Goal: Information Seeking & Learning: Learn about a topic

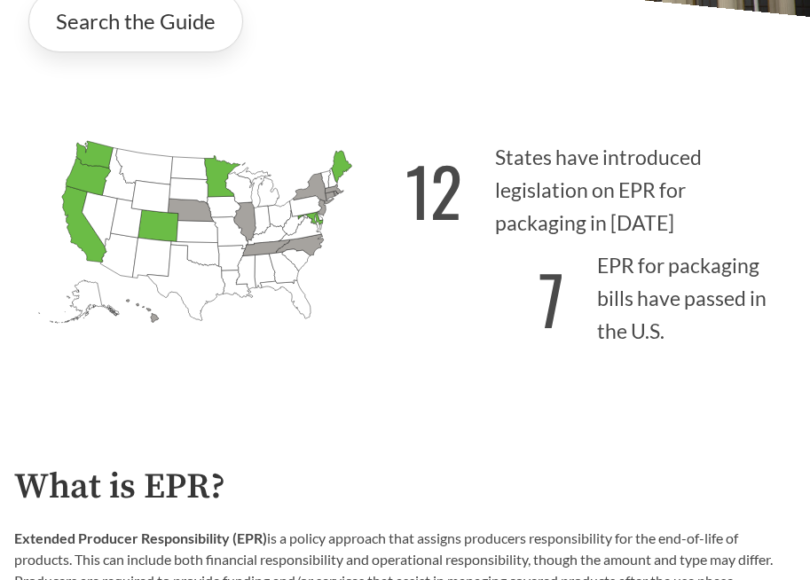
scroll to position [325, 0]
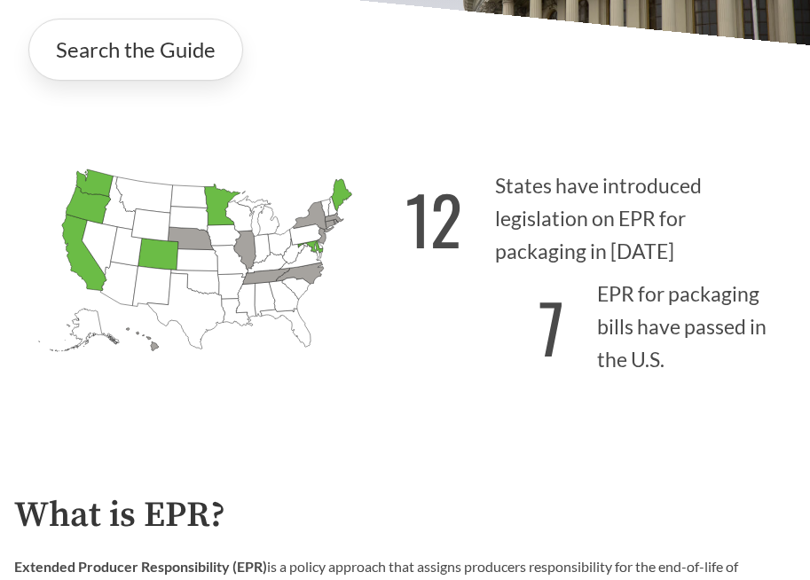
click at [443, 220] on strong "12" at bounding box center [434, 219] width 57 height 99
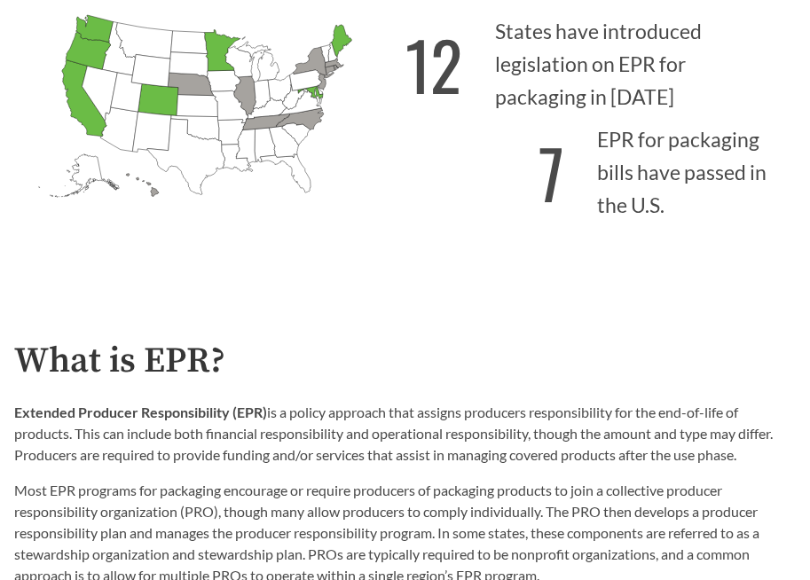
scroll to position [436, 0]
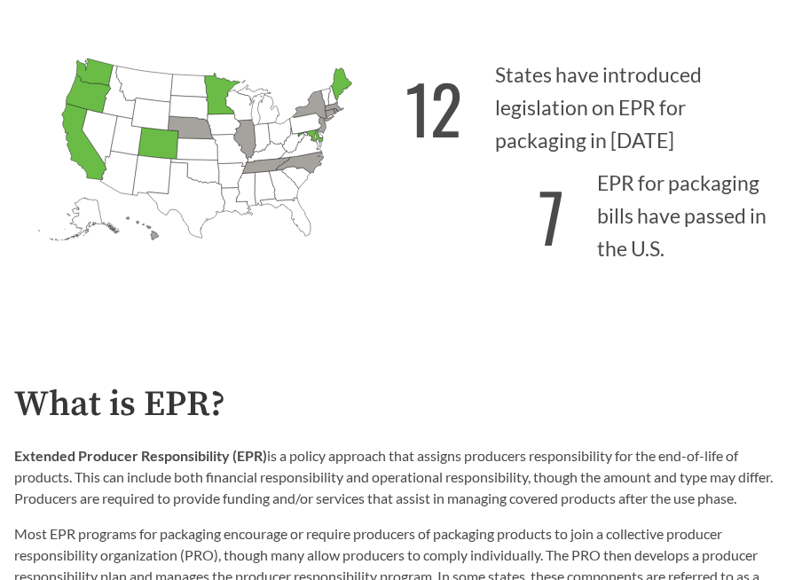
click at [452, 95] on strong "12" at bounding box center [434, 108] width 57 height 99
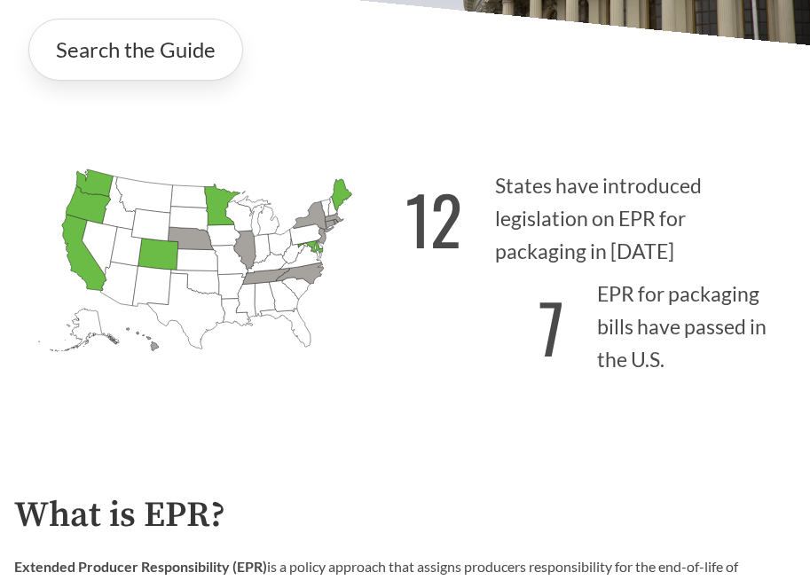
scroll to position [342, 0]
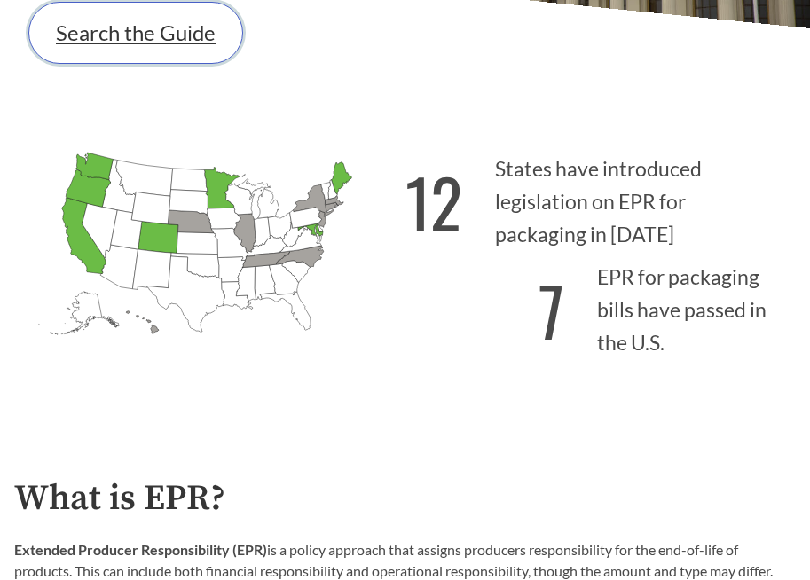
click at [140, 22] on link "Search the Guide" at bounding box center [135, 33] width 215 height 62
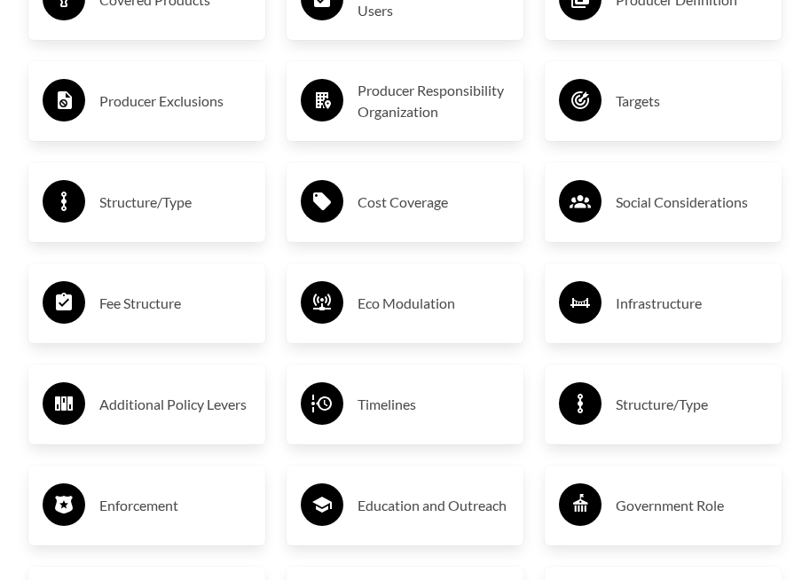
scroll to position [2919, 0]
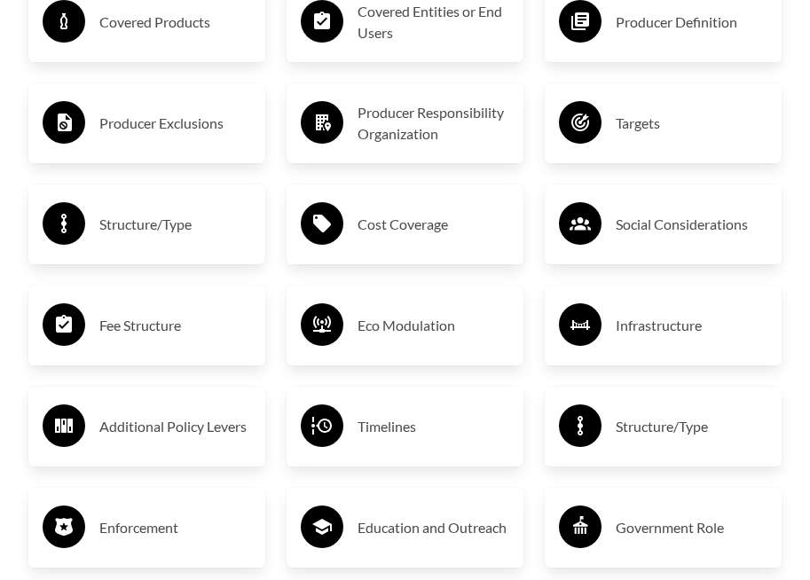
click at [128, 312] on h3 "Fee Structure" at bounding box center [175, 326] width 152 height 28
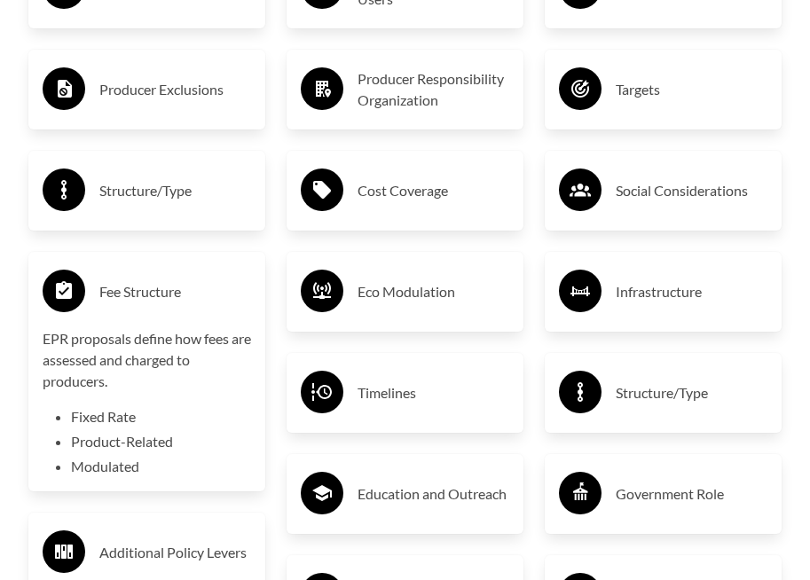
scroll to position [2951, 0]
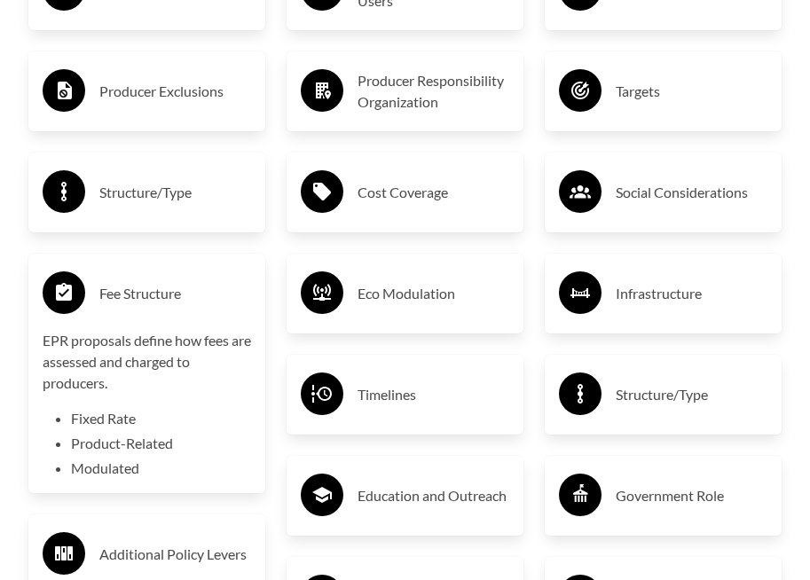
click at [172, 190] on div "Structure/Type" at bounding box center [147, 192] width 209 height 51
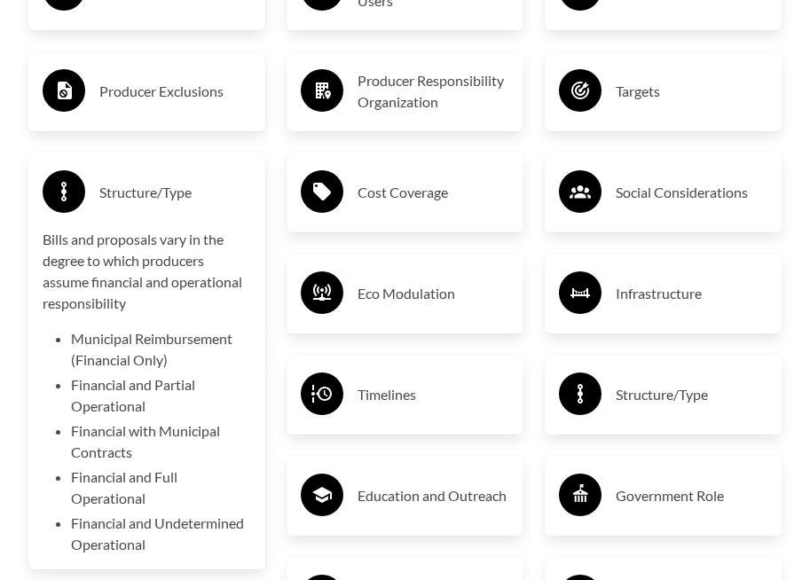
click at [172, 189] on div "Structure/Type" at bounding box center [147, 192] width 209 height 51
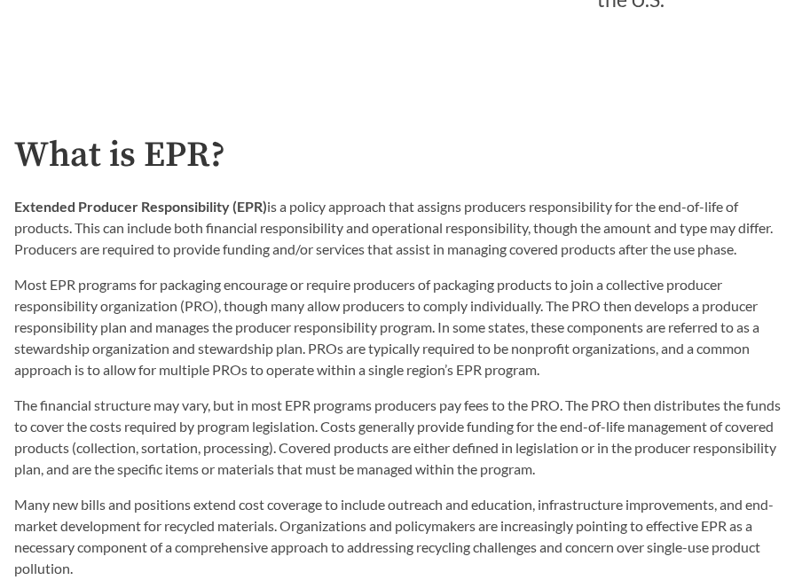
scroll to position [693, 0]
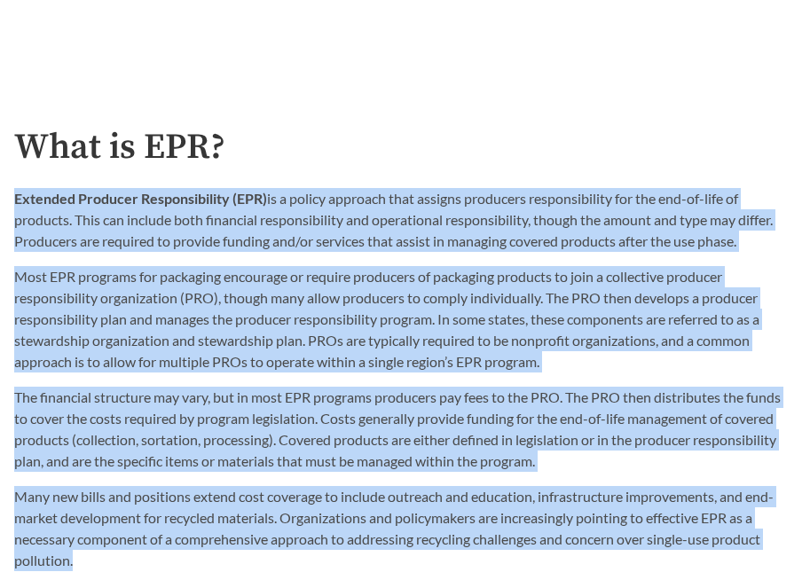
drag, startPoint x: 16, startPoint y: 197, endPoint x: 685, endPoint y: 550, distance: 756.8
click at [685, 550] on div "What is EPR? Extended Producer Responsibility (EPR) is a policy approach that a…" at bounding box center [405, 350] width 782 height 444
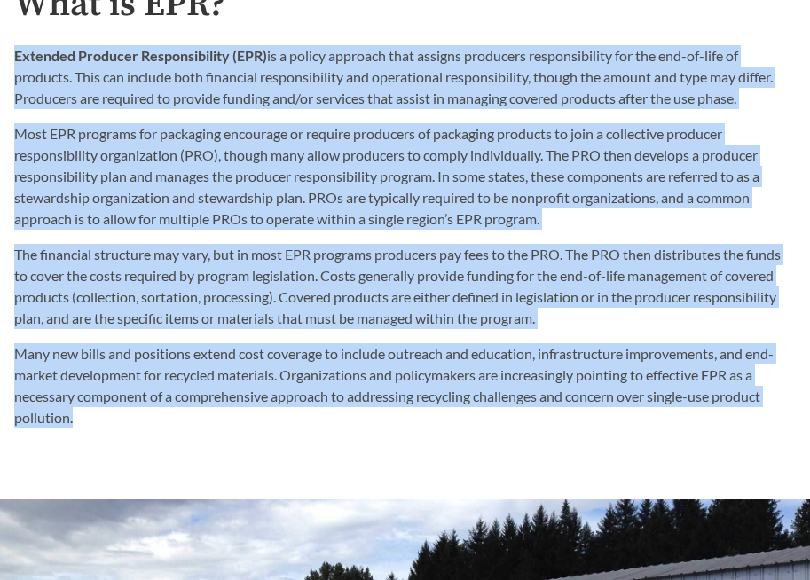
scroll to position [844, 0]
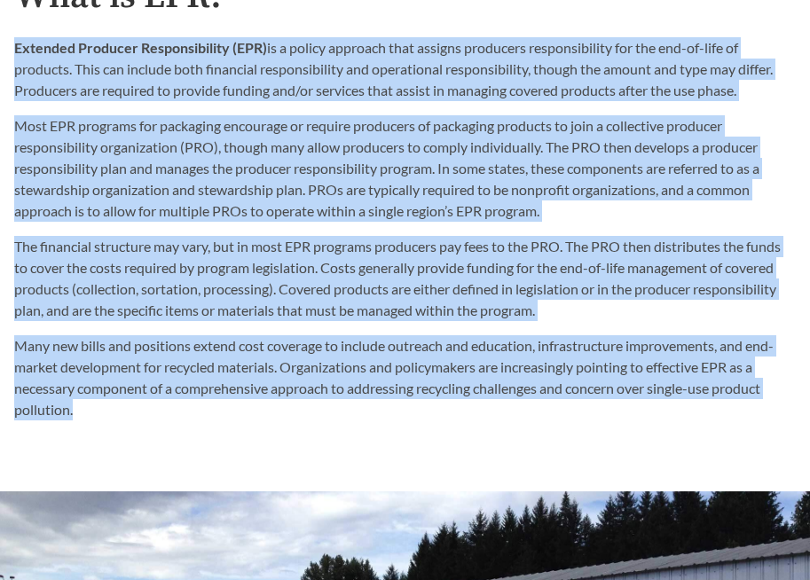
copy div "Loremips Dolorsit Ametconsectetu (ADI) el s doeius temporin utla etdolor magnaa…"
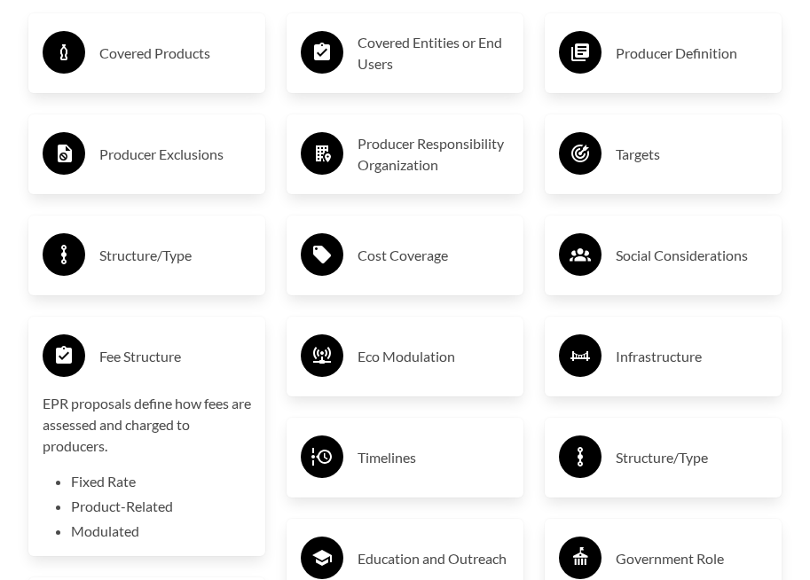
scroll to position [2871, 0]
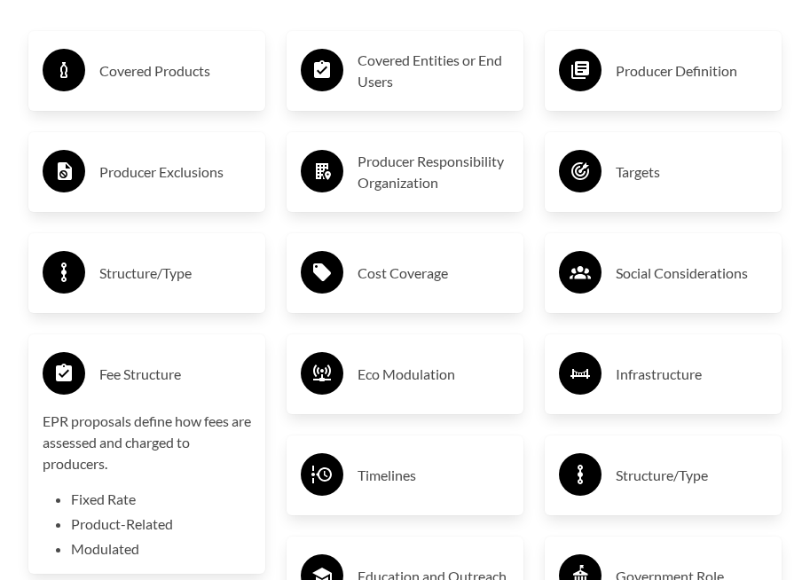
click at [464, 165] on h3 "Producer Responsibility Organization" at bounding box center [434, 172] width 152 height 43
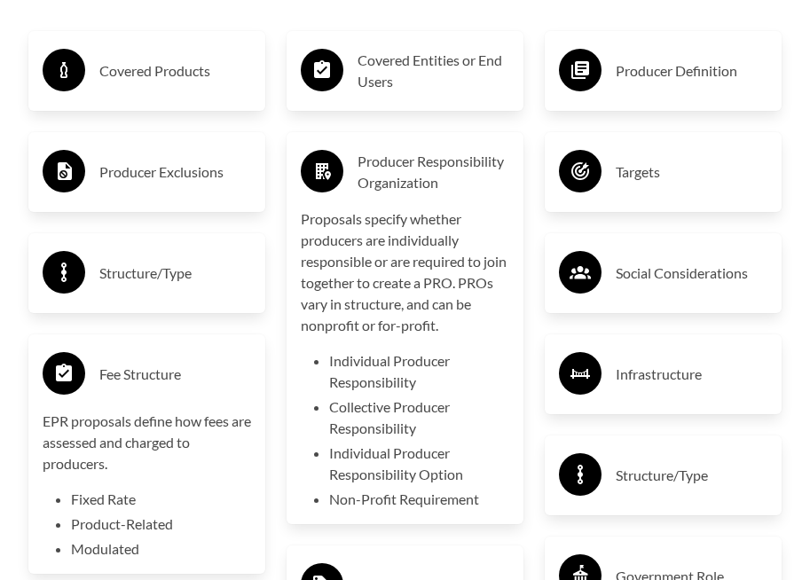
click at [464, 164] on h3 "Producer Responsibility Organization" at bounding box center [434, 172] width 152 height 43
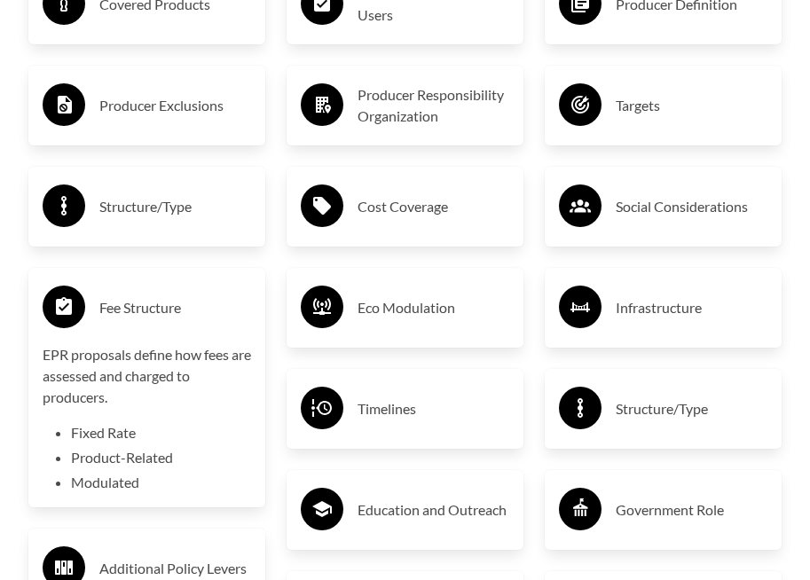
scroll to position [2941, 0]
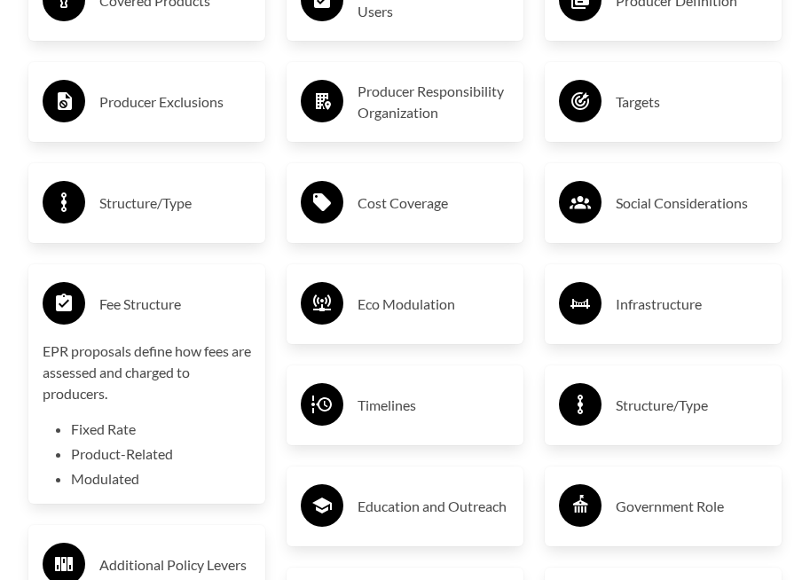
click at [229, 279] on div "Fee Structure" at bounding box center [147, 304] width 209 height 51
